Goal: Task Accomplishment & Management: Use online tool/utility

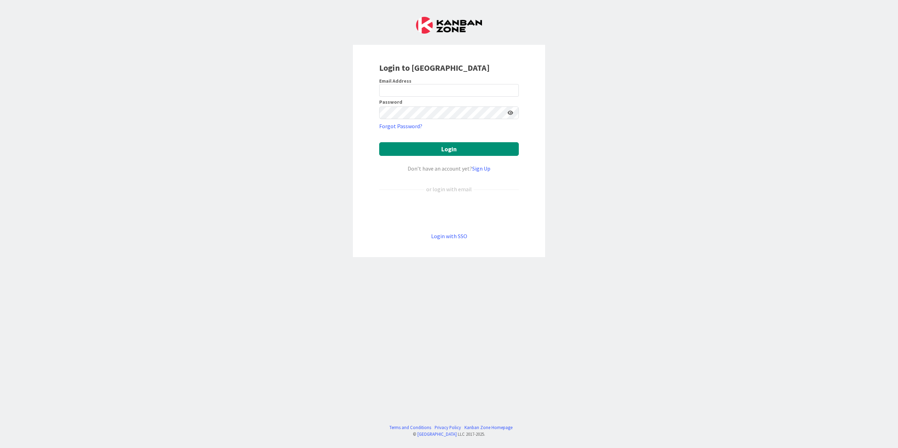
click at [404, 216] on div "Sign in with Google. Opens in new tab" at bounding box center [449, 212] width 140 height 15
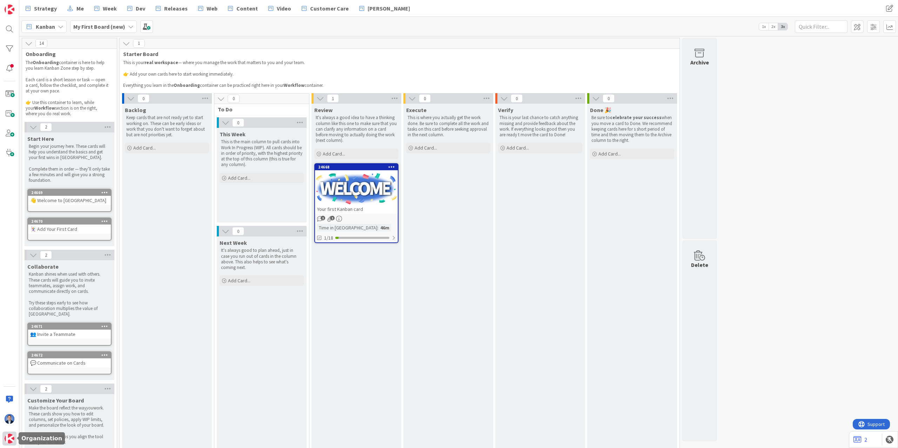
click at [9, 434] on div at bounding box center [9, 439] width 14 height 14
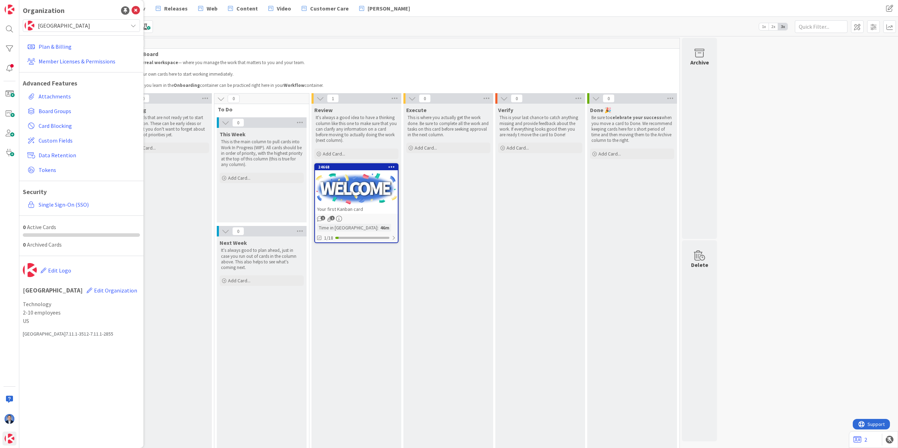
click at [65, 20] on div "[GEOGRAPHIC_DATA]" at bounding box center [81, 25] width 117 height 13
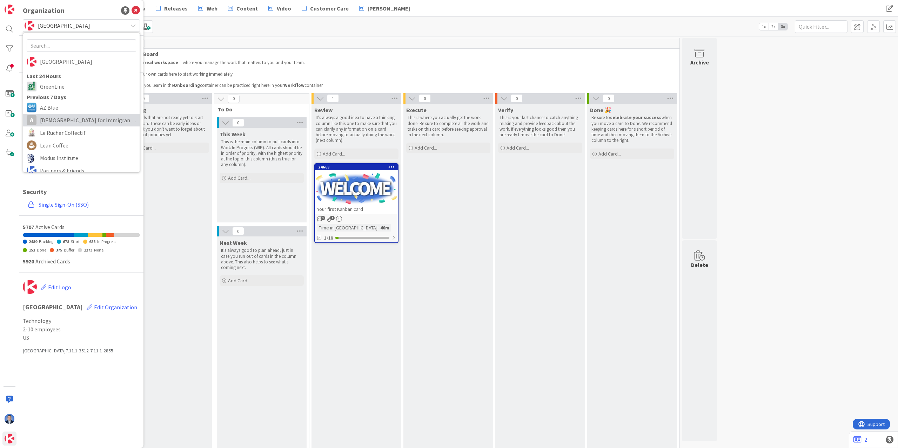
click at [64, 122] on span "[DEMOGRAPHIC_DATA] for Immigrant Justice" at bounding box center [88, 120] width 96 height 11
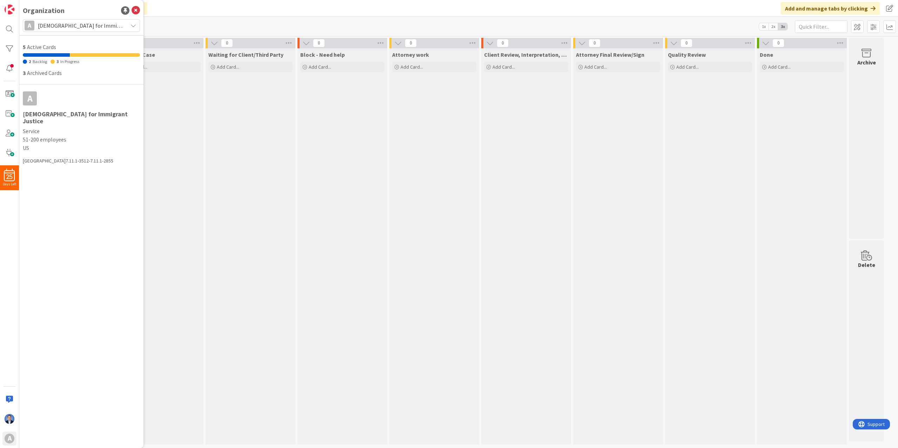
click at [222, 196] on div "Waiting for Client/Third Party Add Card..." at bounding box center [250, 246] width 90 height 397
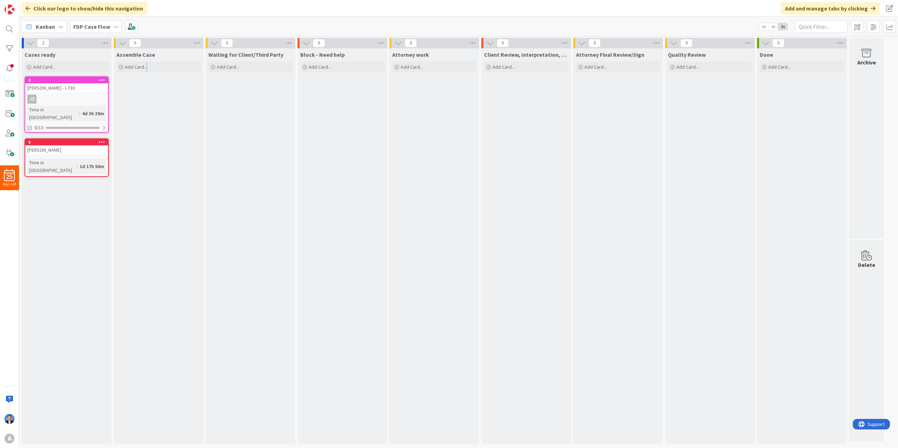
drag, startPoint x: 146, startPoint y: 200, endPoint x: 128, endPoint y: 137, distance: 64.8
click at [150, 199] on div "Assemble Case Add Card..." at bounding box center [159, 246] width 90 height 397
click at [11, 114] on span at bounding box center [9, 114] width 14 height 14
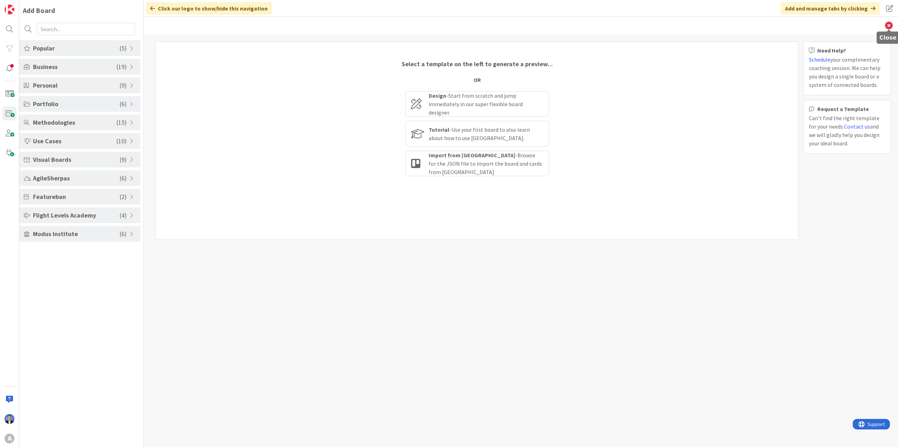
click at [887, 27] on icon at bounding box center [889, 26] width 8 height 8
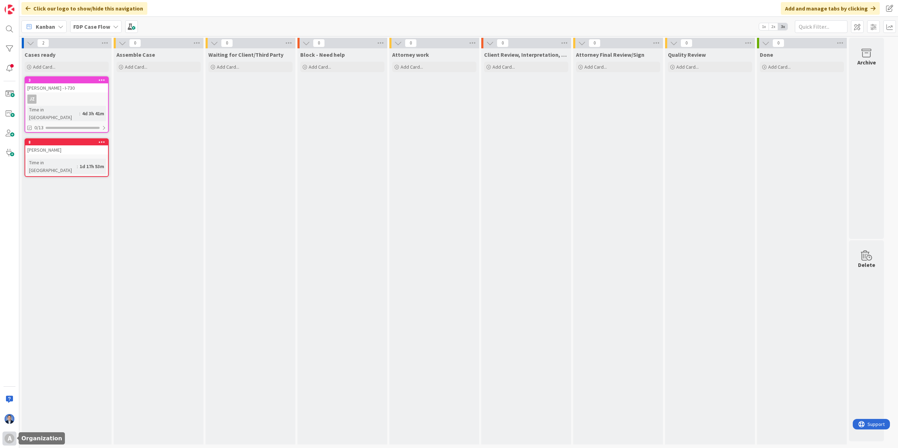
click at [11, 438] on div "A" at bounding box center [10, 439] width 10 height 10
